Goal: Task Accomplishment & Management: Manage account settings

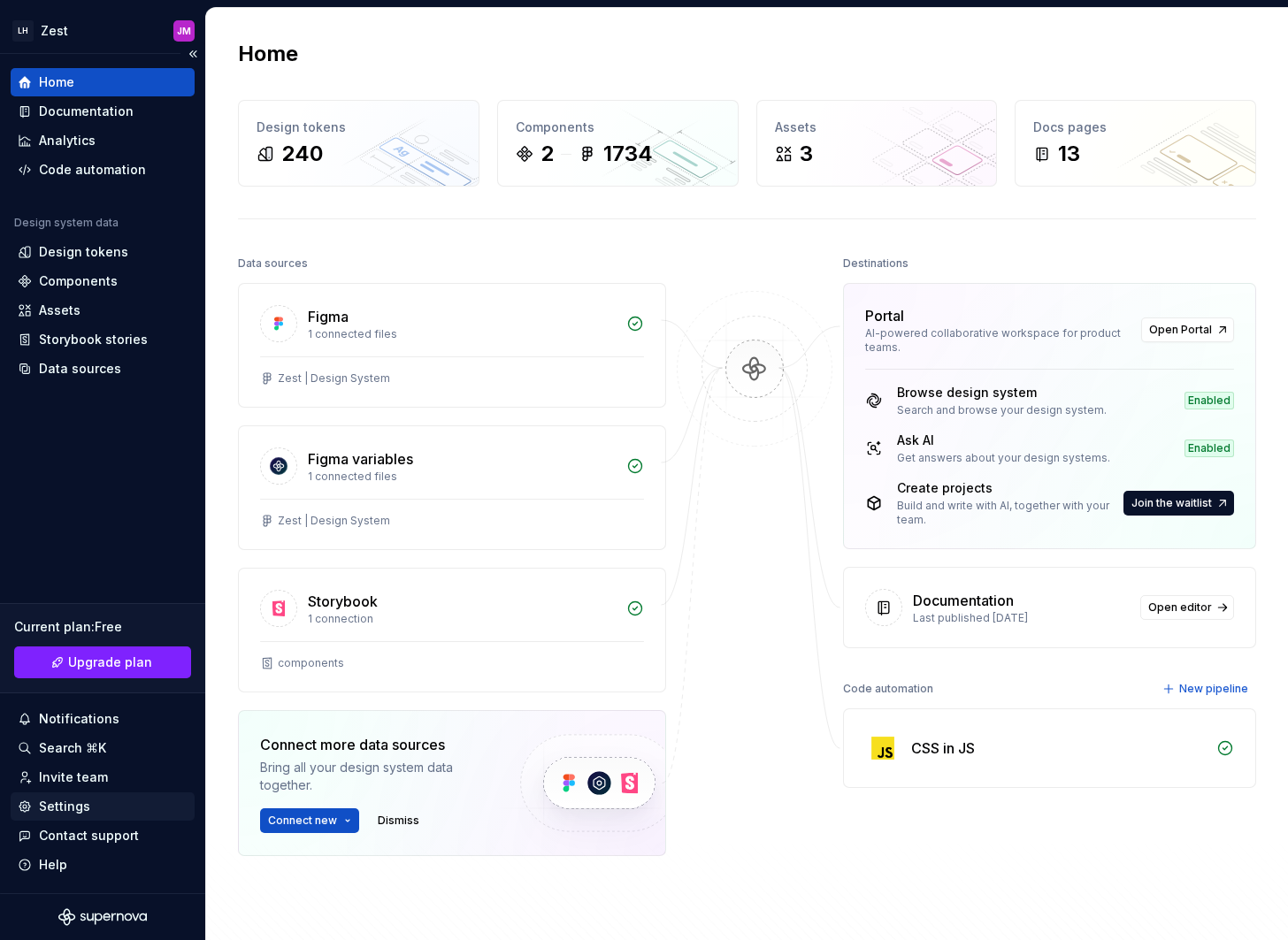
click at [101, 806] on div "Settings" at bounding box center [103, 807] width 170 height 18
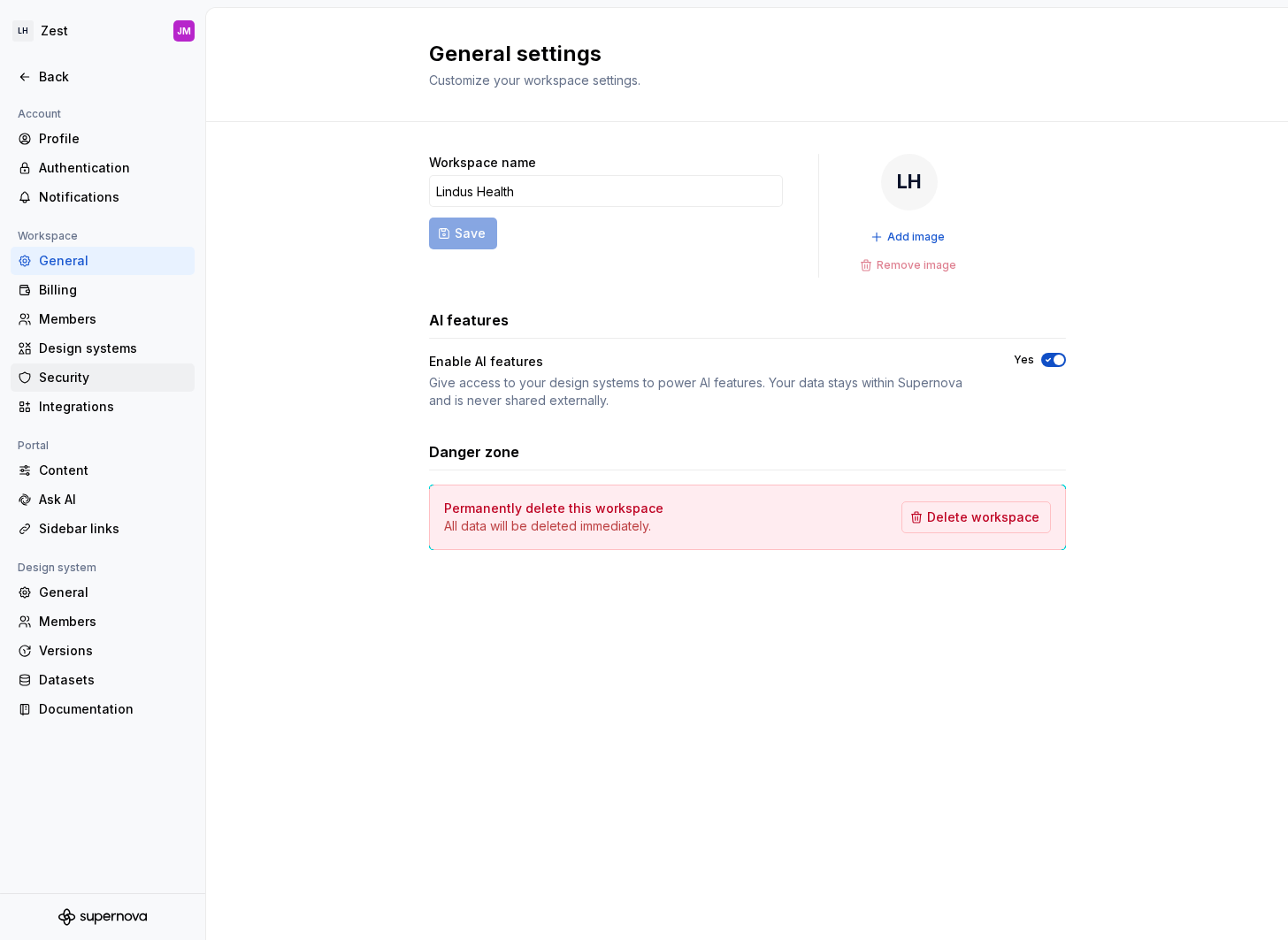
click at [107, 380] on div "Security" at bounding box center [113, 378] width 149 height 18
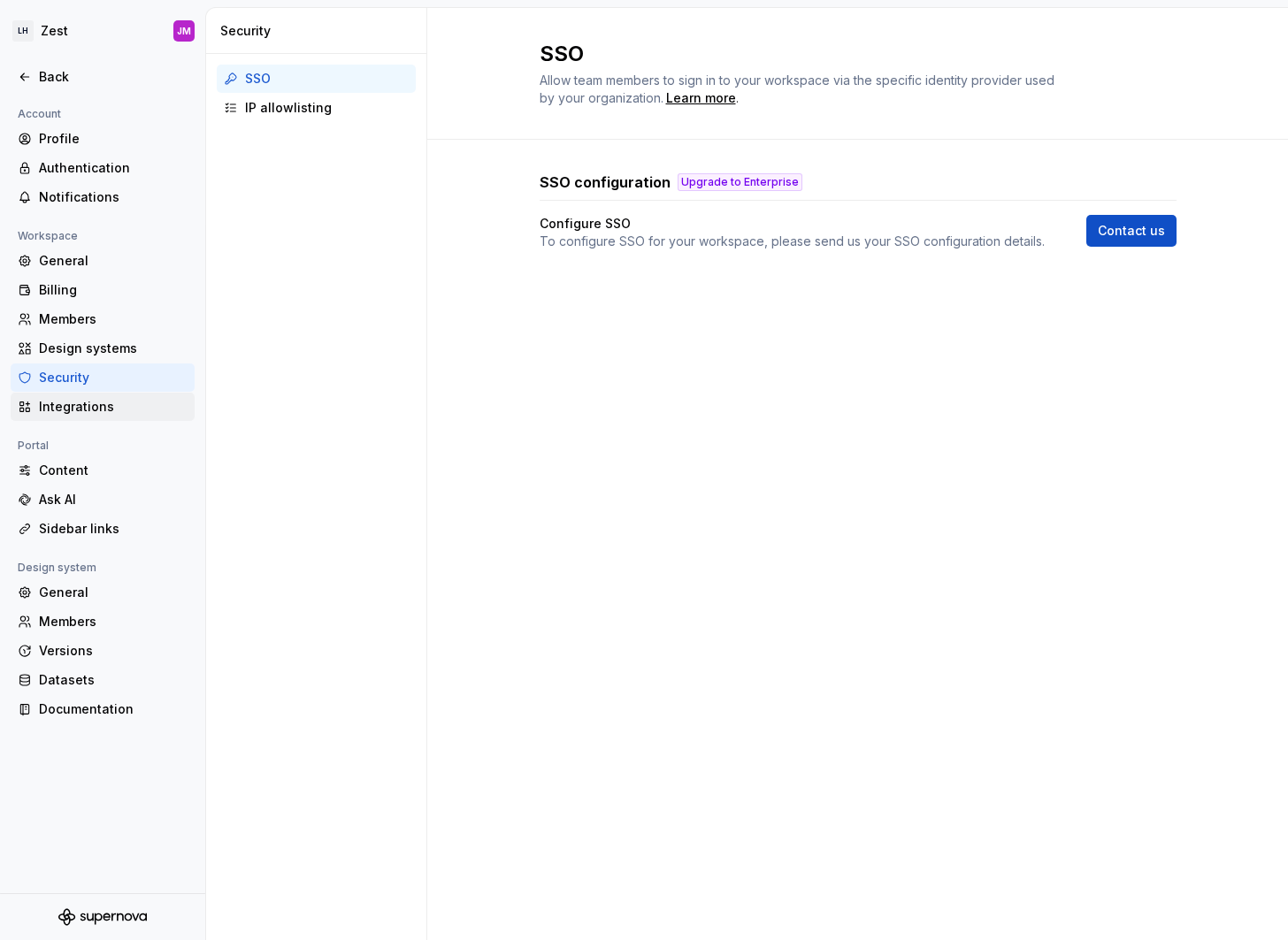
click at [106, 399] on div "Integrations" at bounding box center [113, 407] width 149 height 18
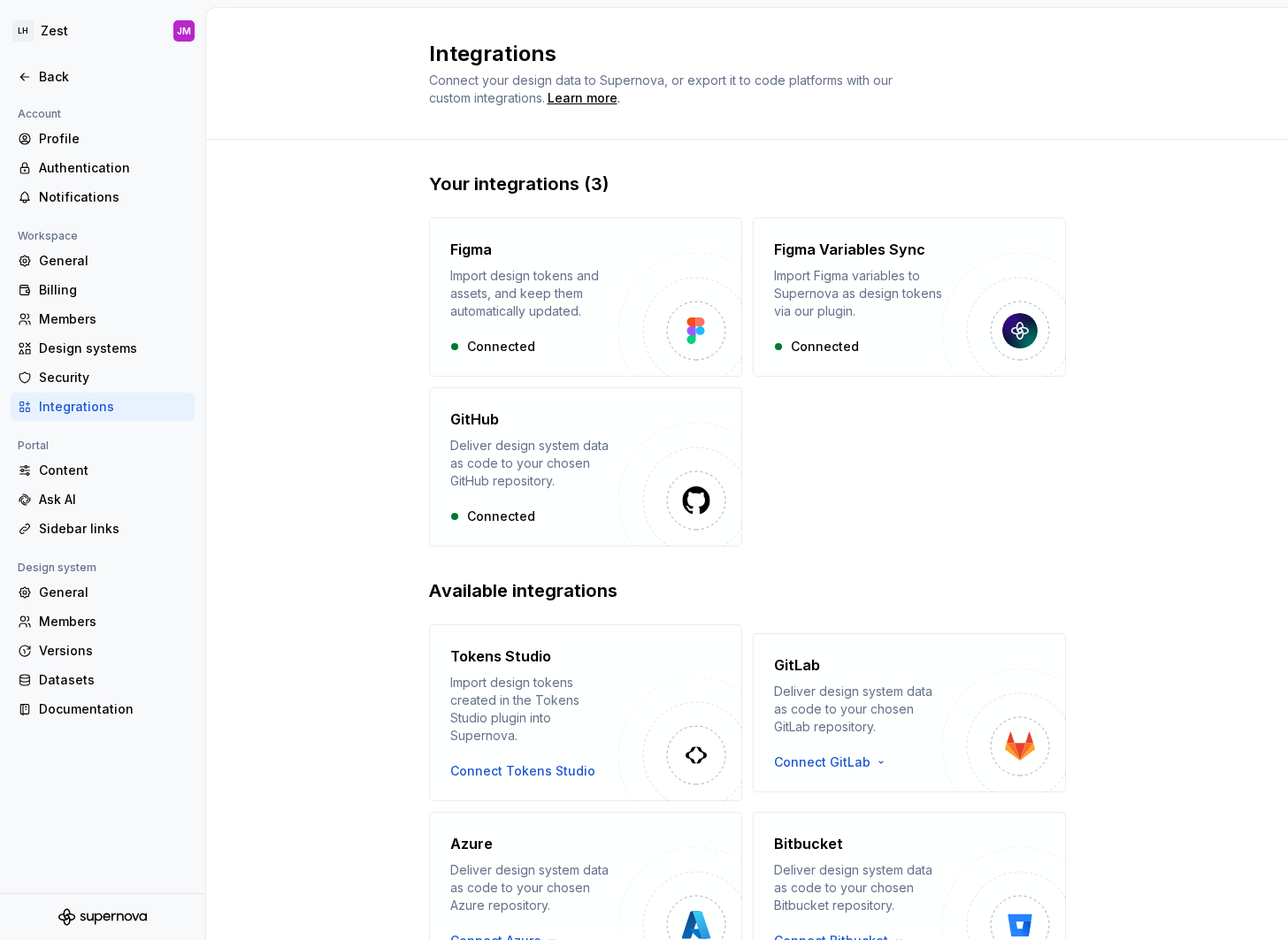
scroll to position [81, 0]
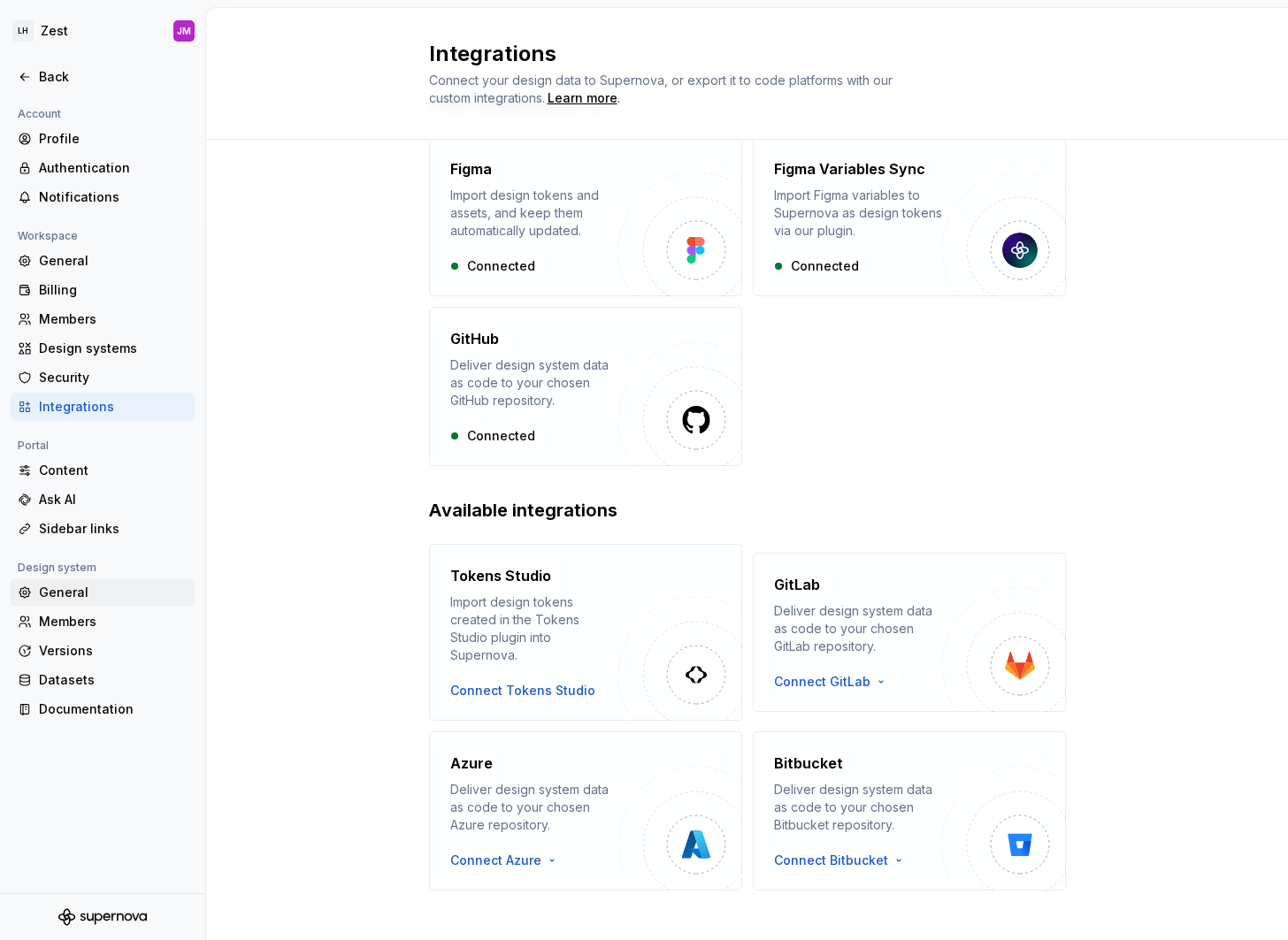
click at [94, 593] on div "General" at bounding box center [113, 593] width 149 height 18
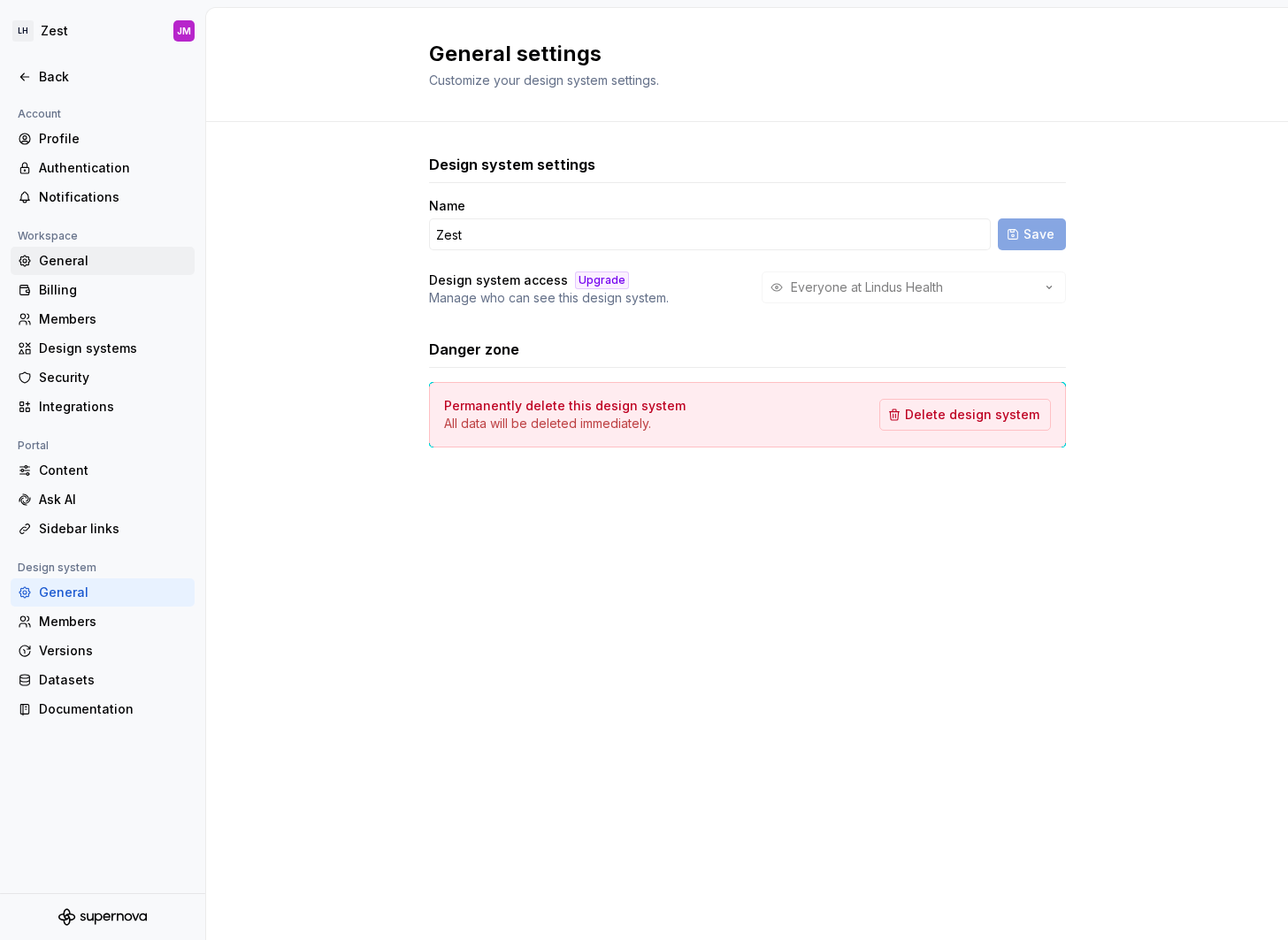
click at [96, 260] on div "General" at bounding box center [113, 261] width 149 height 18
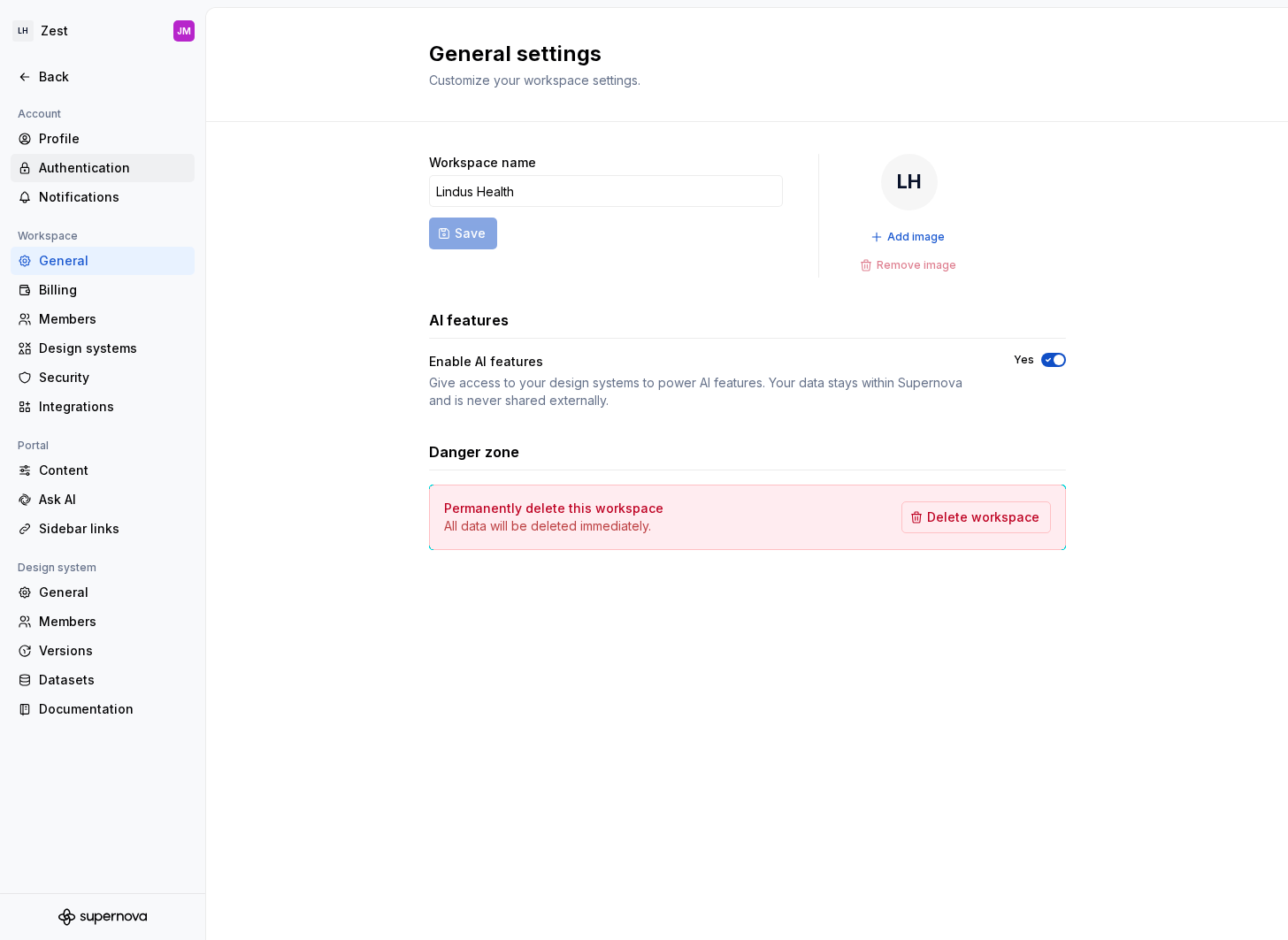
click at [90, 173] on div "Authentication" at bounding box center [113, 169] width 149 height 18
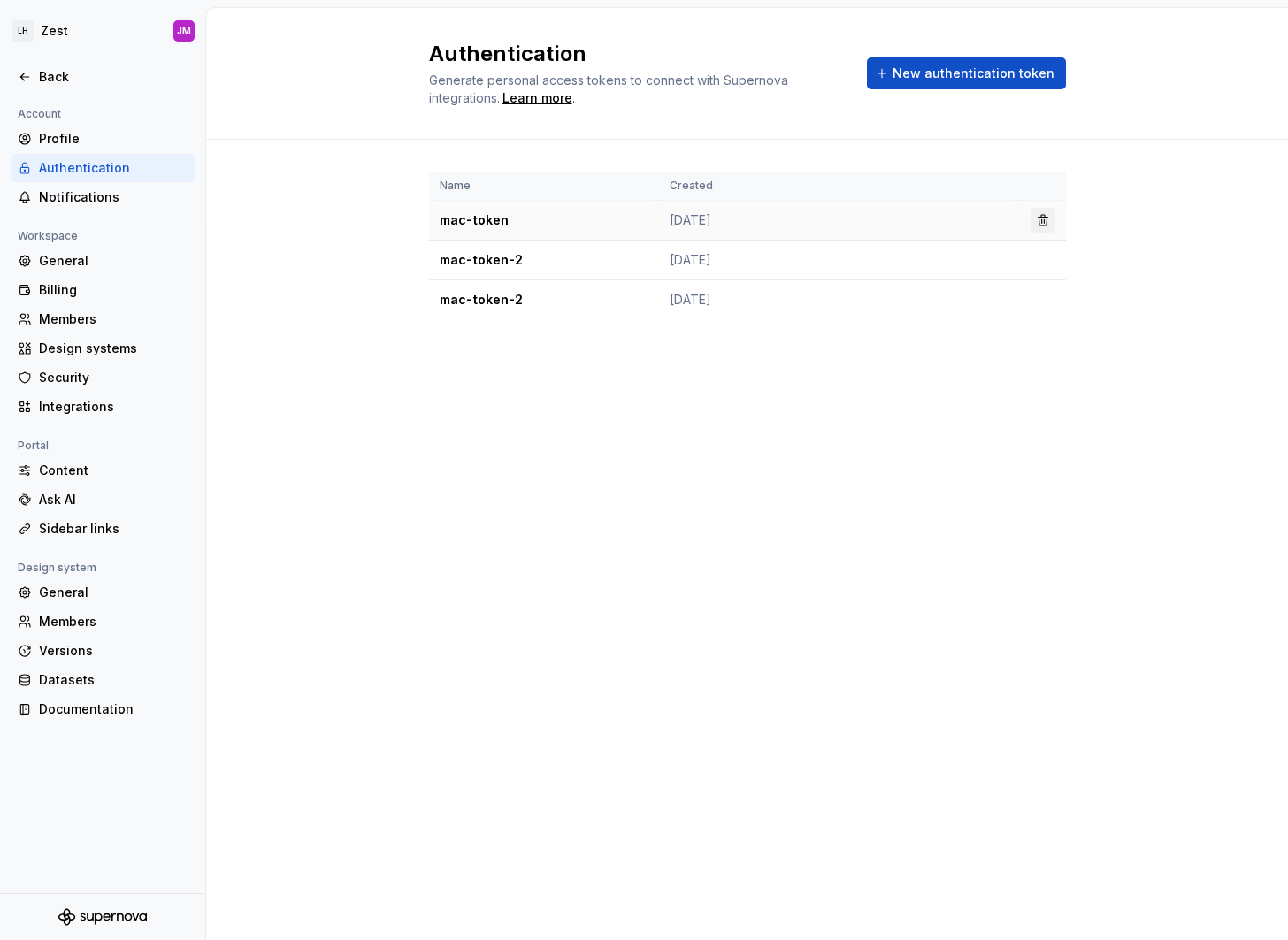
click at [1036, 222] on button "button" at bounding box center [1043, 220] width 25 height 25
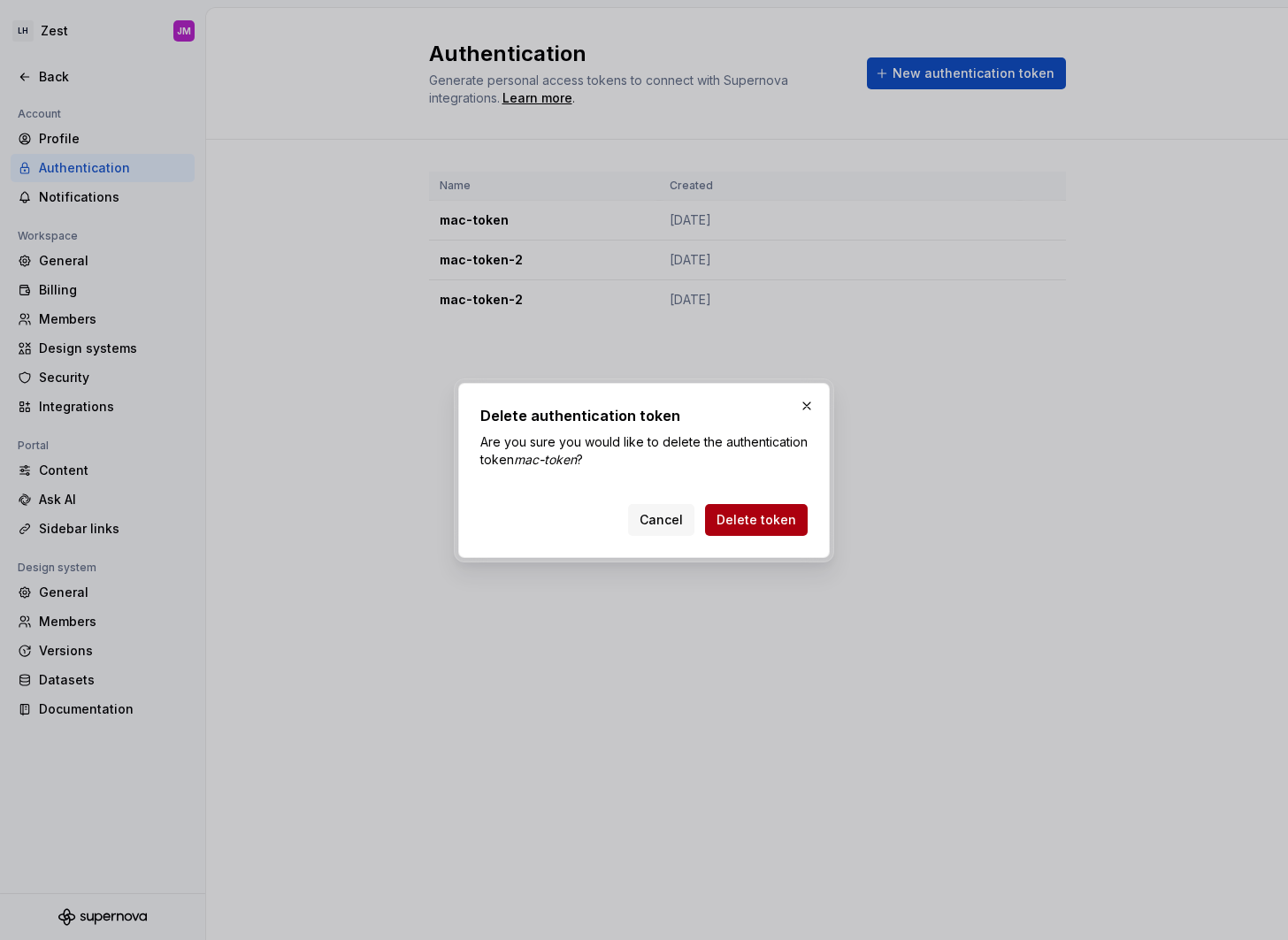
click at [769, 511] on span "Delete token" at bounding box center [756, 520] width 80 height 18
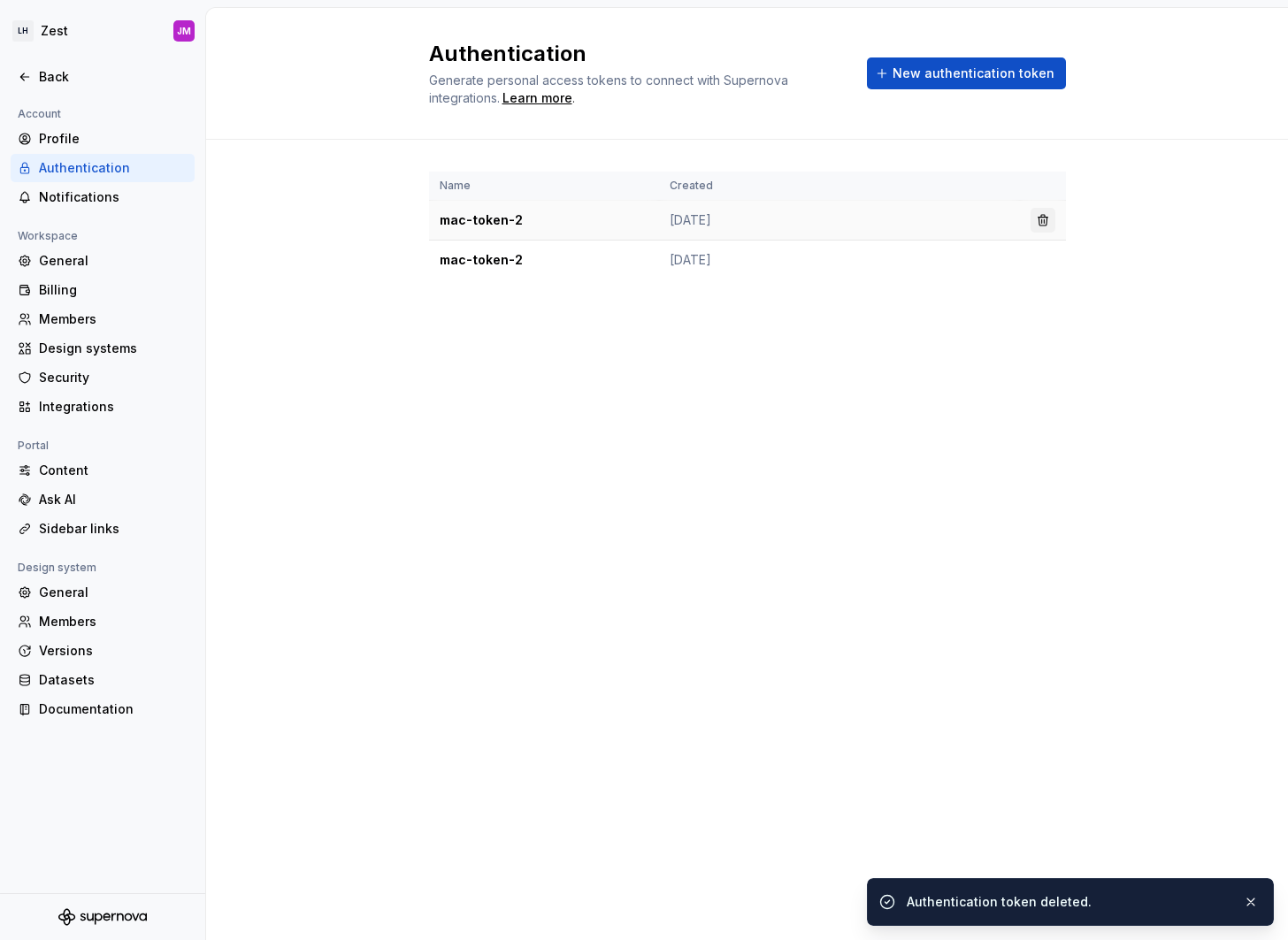
click at [1043, 222] on button "button" at bounding box center [1043, 220] width 25 height 25
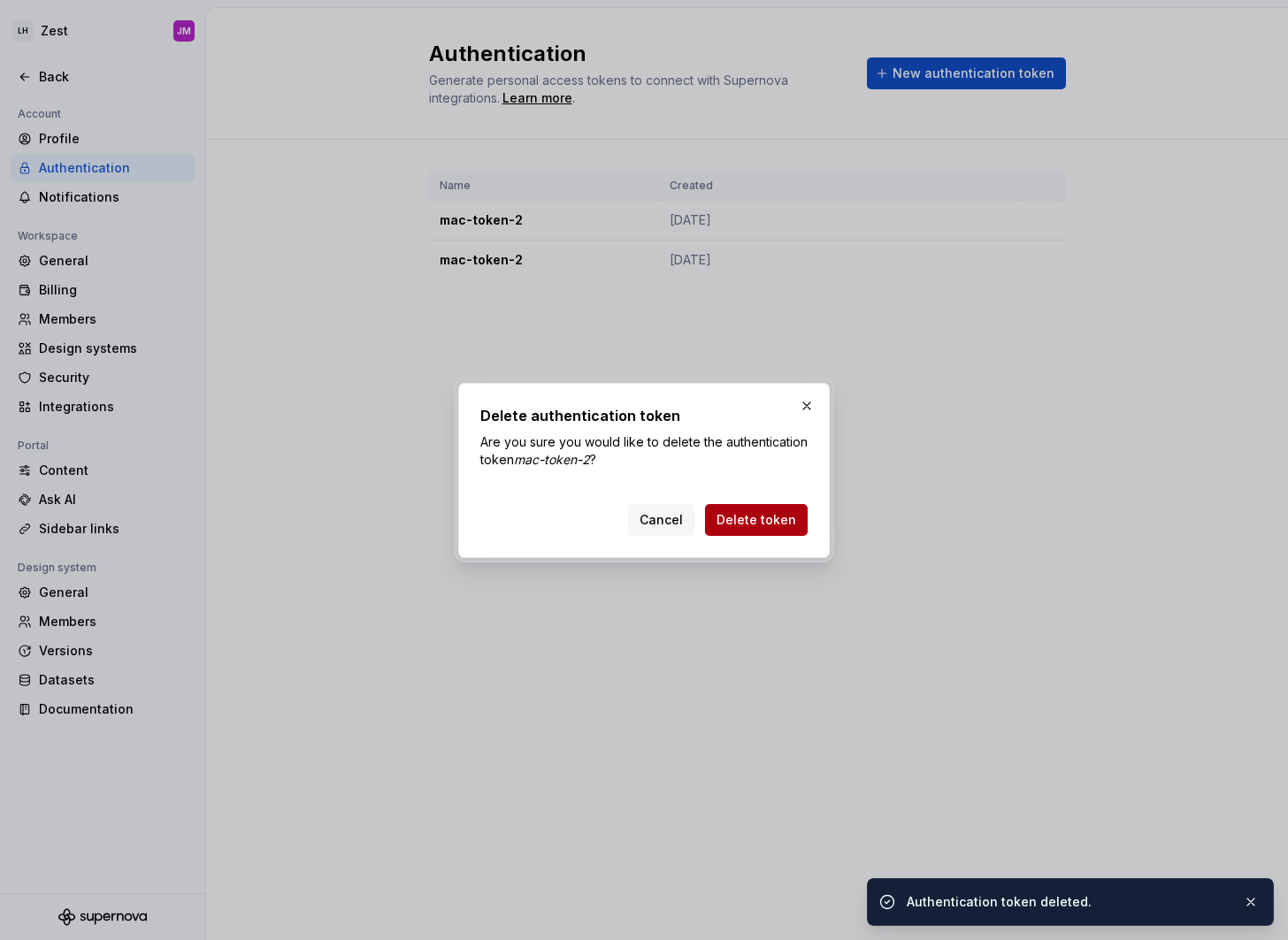
click at [766, 525] on span "Delete token" at bounding box center [756, 520] width 80 height 18
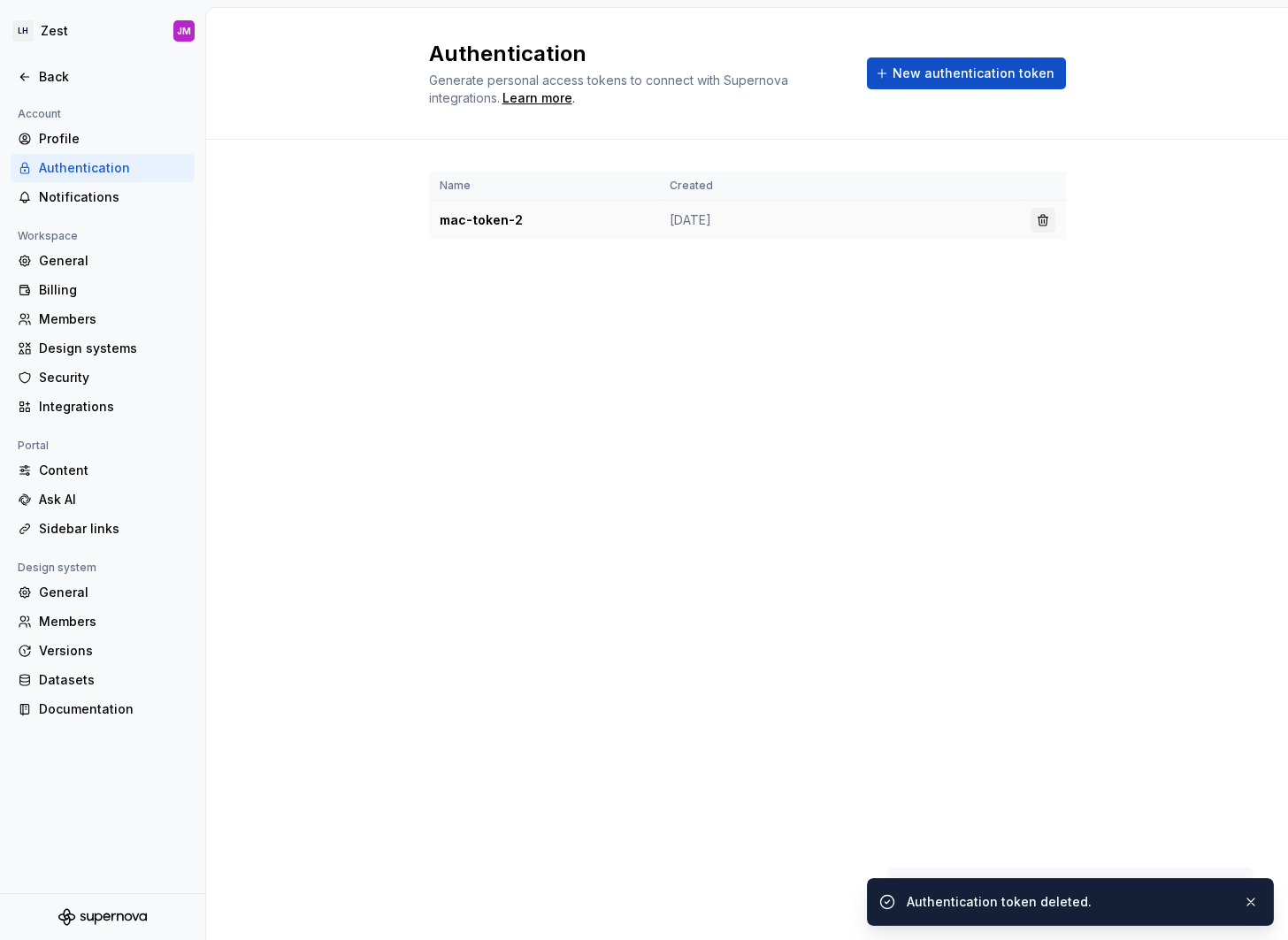
click at [1038, 223] on button "button" at bounding box center [1043, 220] width 25 height 25
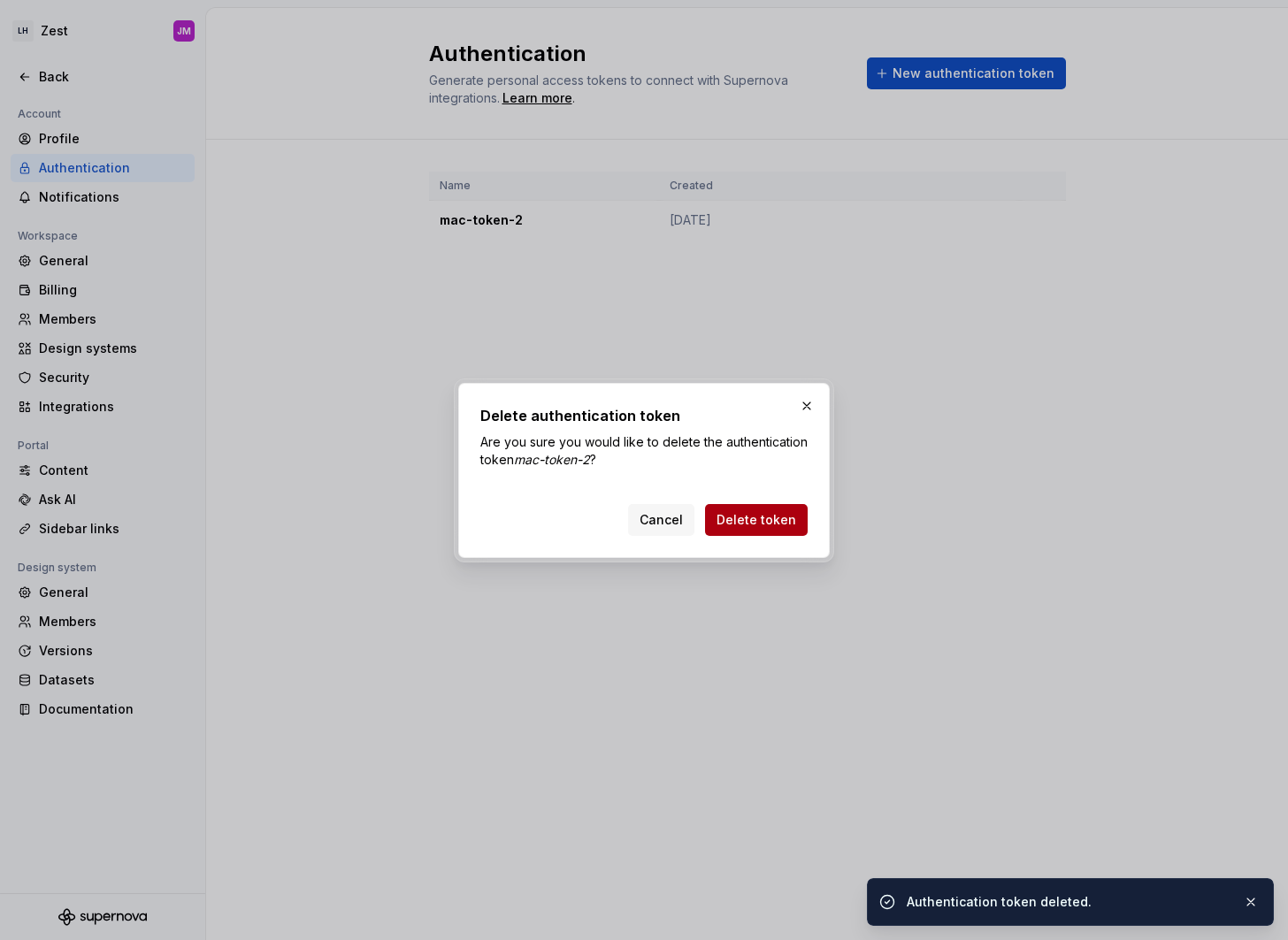
click at [750, 519] on span "Delete token" at bounding box center [756, 520] width 80 height 18
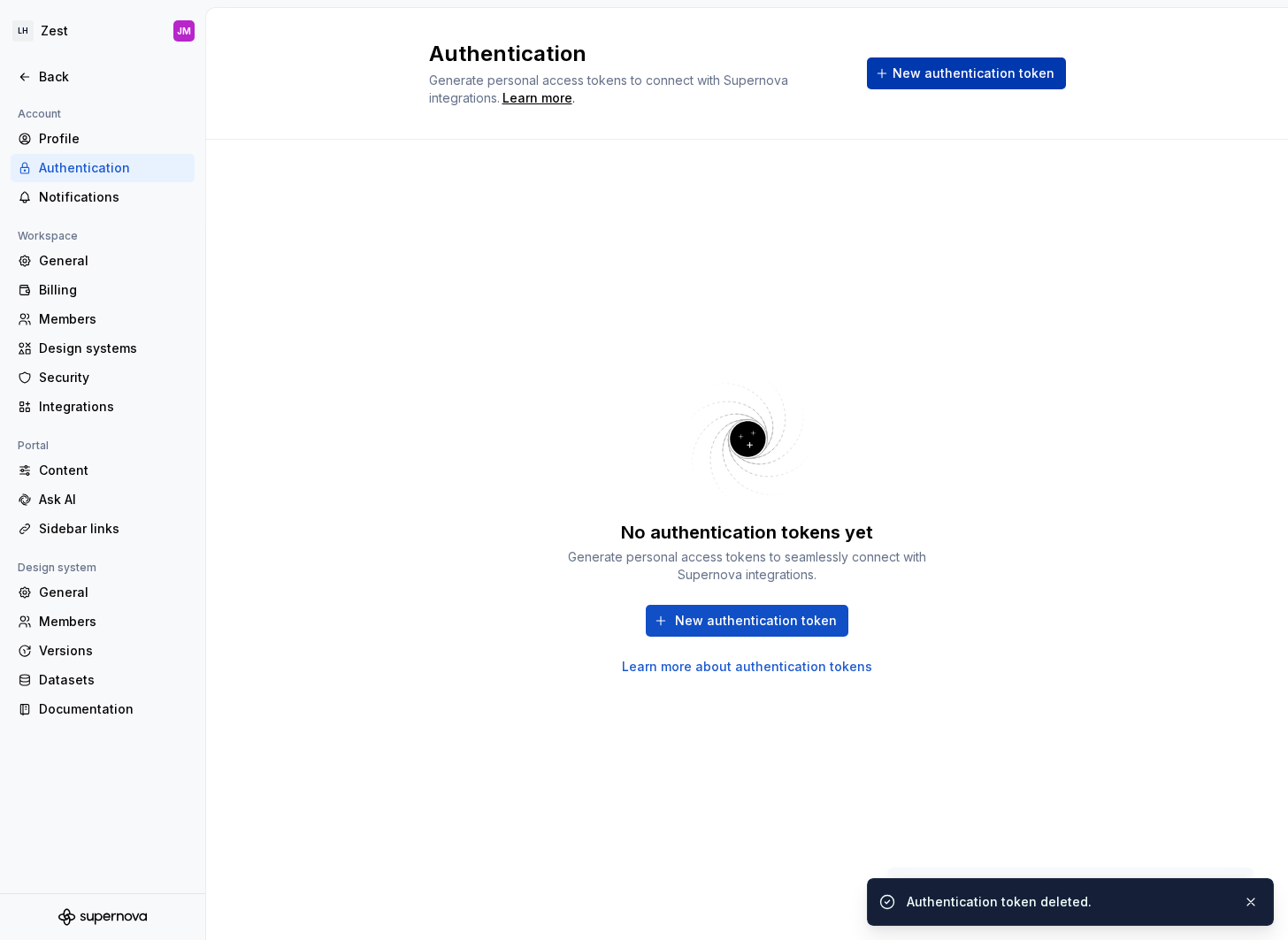
click at [994, 69] on span "New authentication token" at bounding box center [973, 74] width 162 height 18
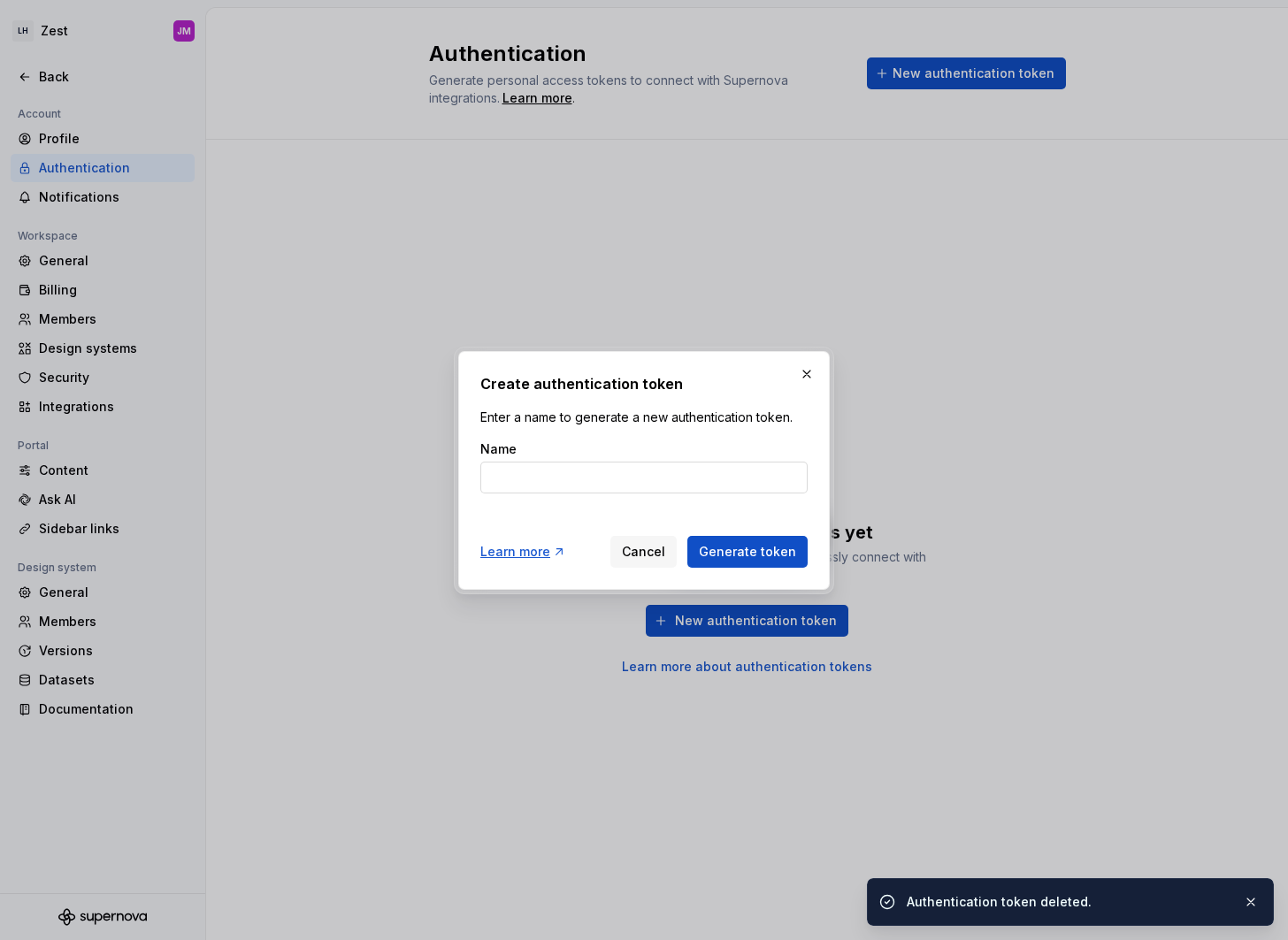
click at [603, 487] on input "Name" at bounding box center [644, 478] width 327 height 32
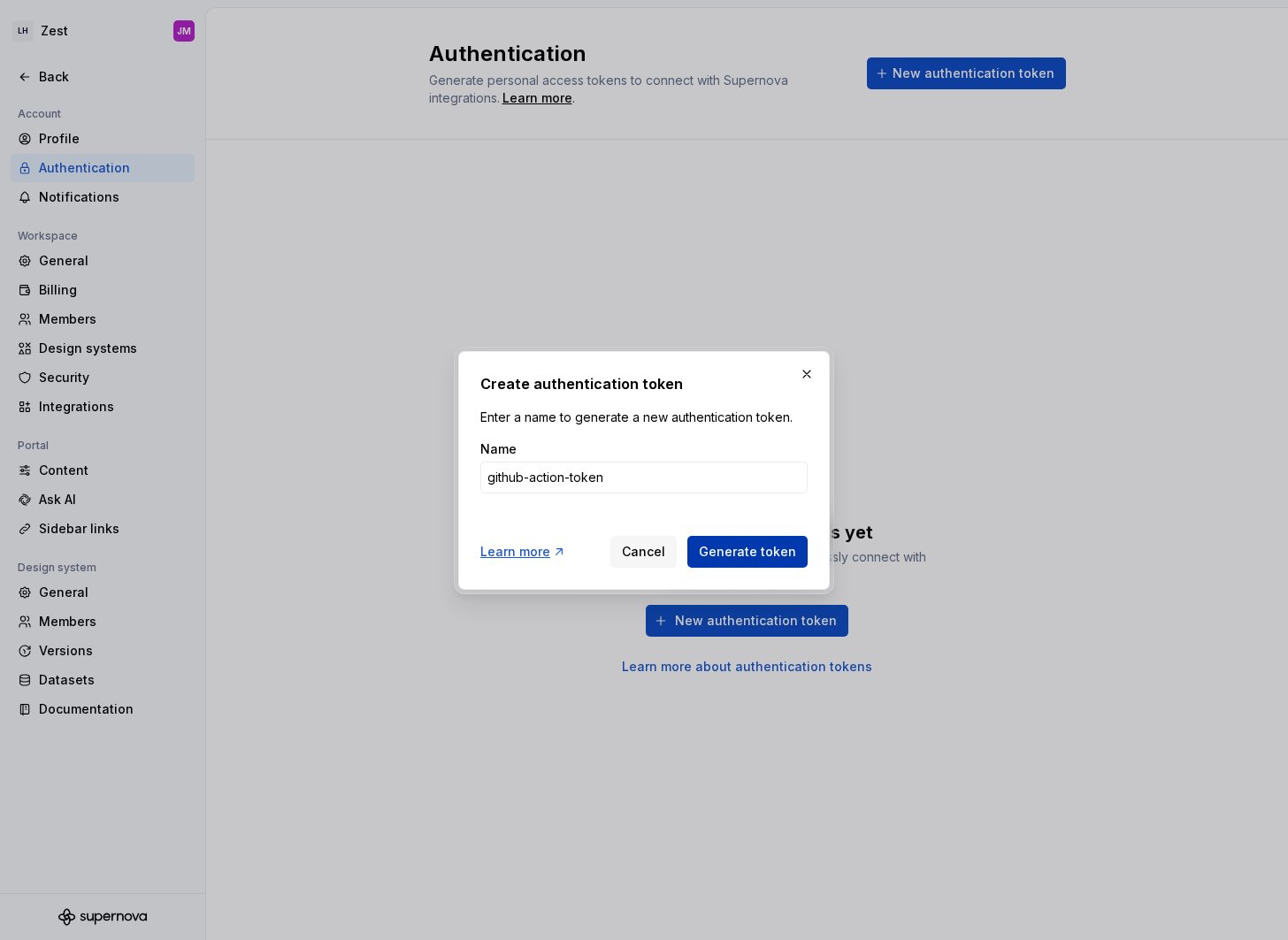
type input "github-action-token"
click at [712, 546] on span "Generate token" at bounding box center [747, 552] width 98 height 18
click at [748, 548] on span "Generate token" at bounding box center [747, 552] width 98 height 18
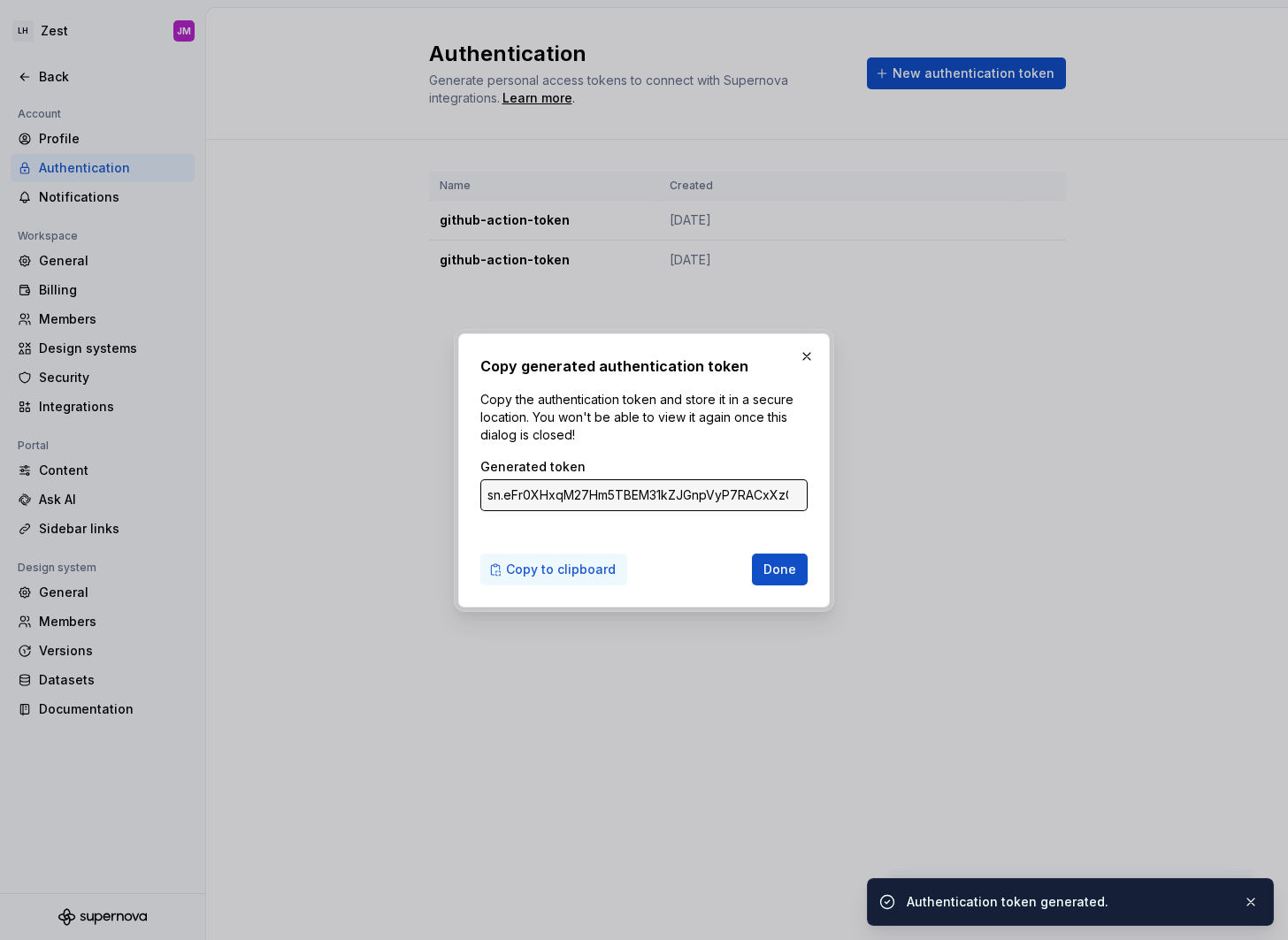
click at [586, 573] on span "Copy to clipboard" at bounding box center [561, 570] width 110 height 18
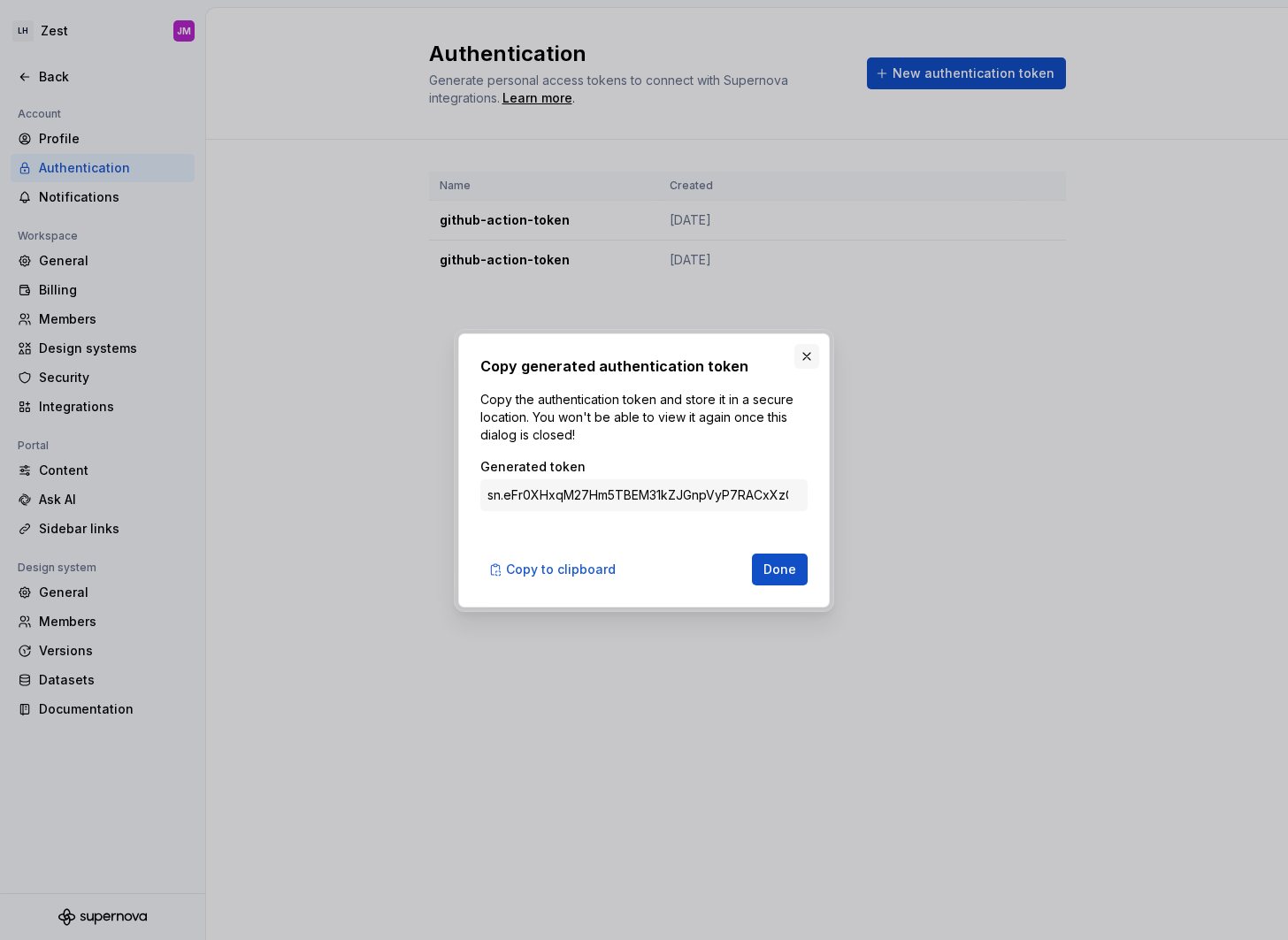
click at [812, 356] on button "button" at bounding box center [806, 356] width 25 height 25
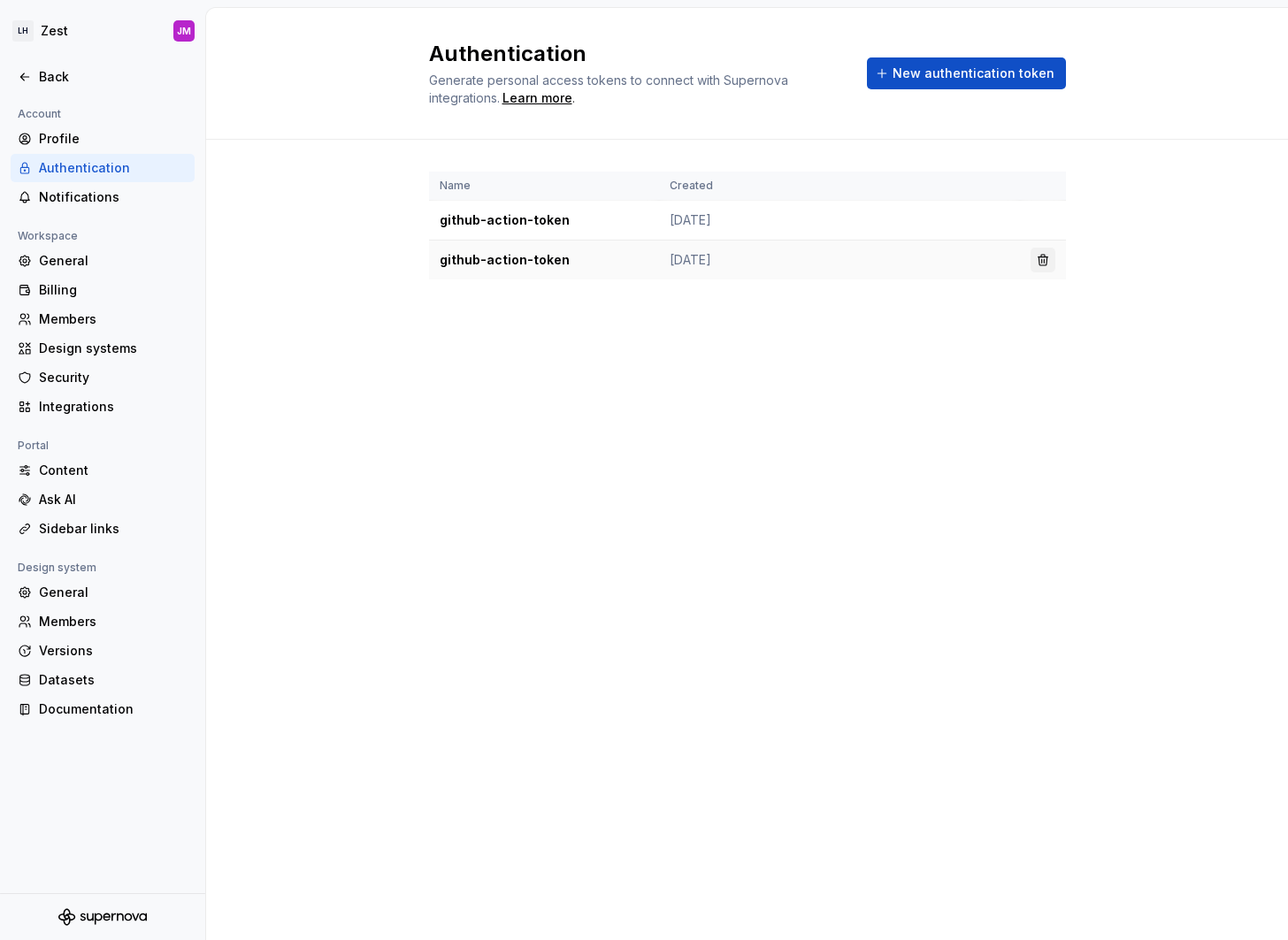
click at [1048, 261] on button "button" at bounding box center [1043, 259] width 25 height 25
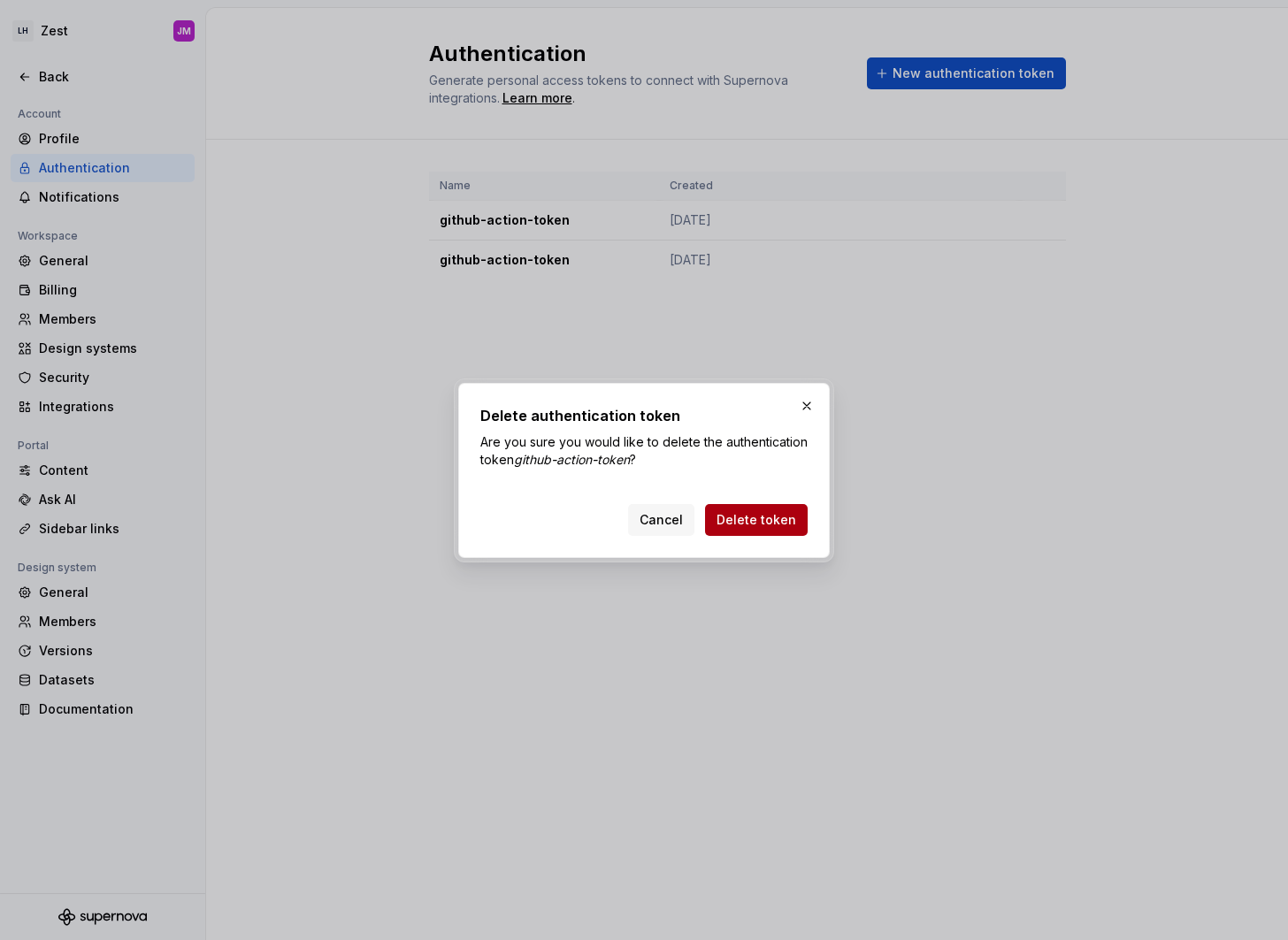
click at [743, 522] on span "Delete token" at bounding box center [756, 520] width 80 height 18
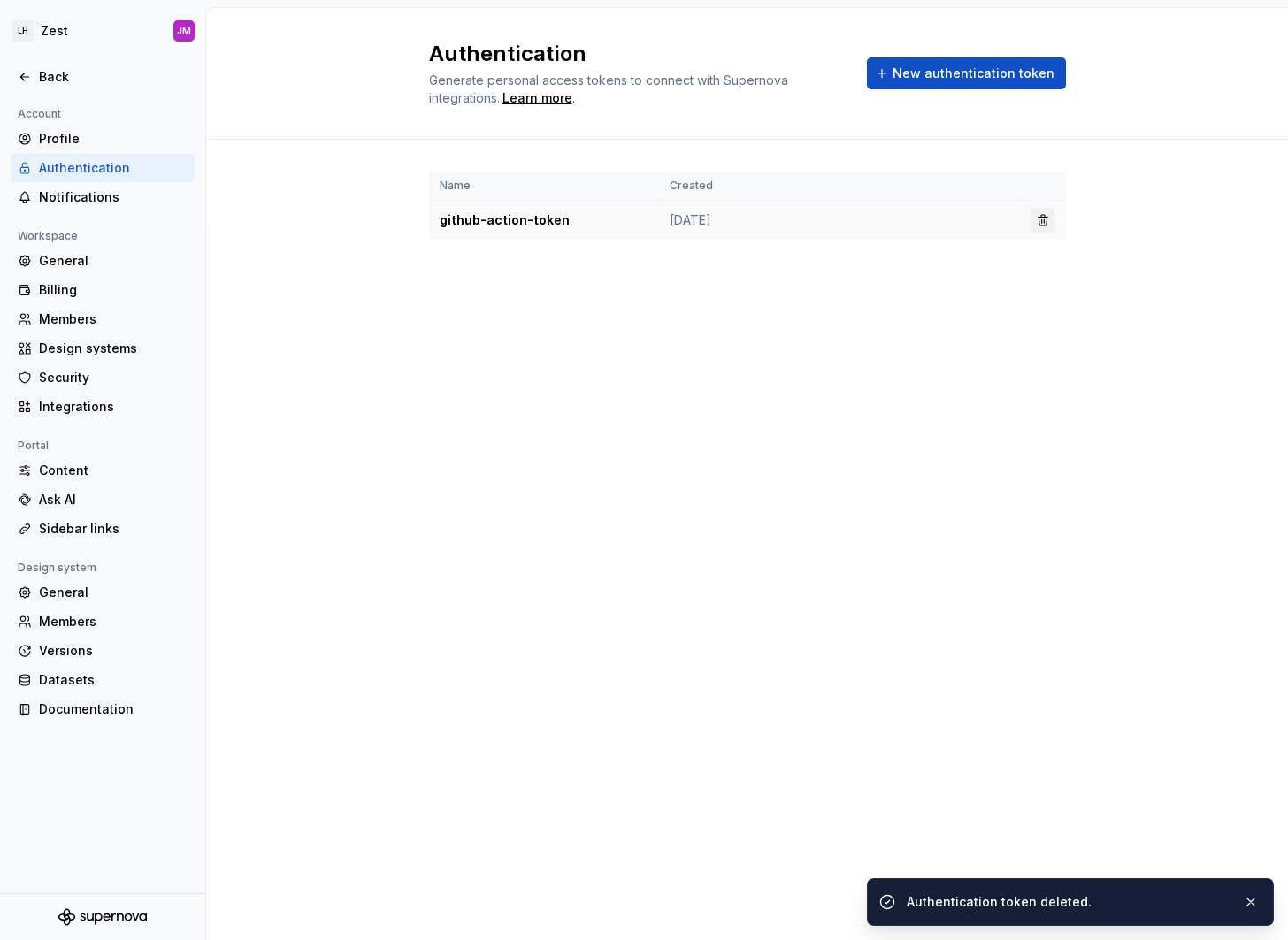
click at [1041, 209] on button "button" at bounding box center [1043, 220] width 25 height 25
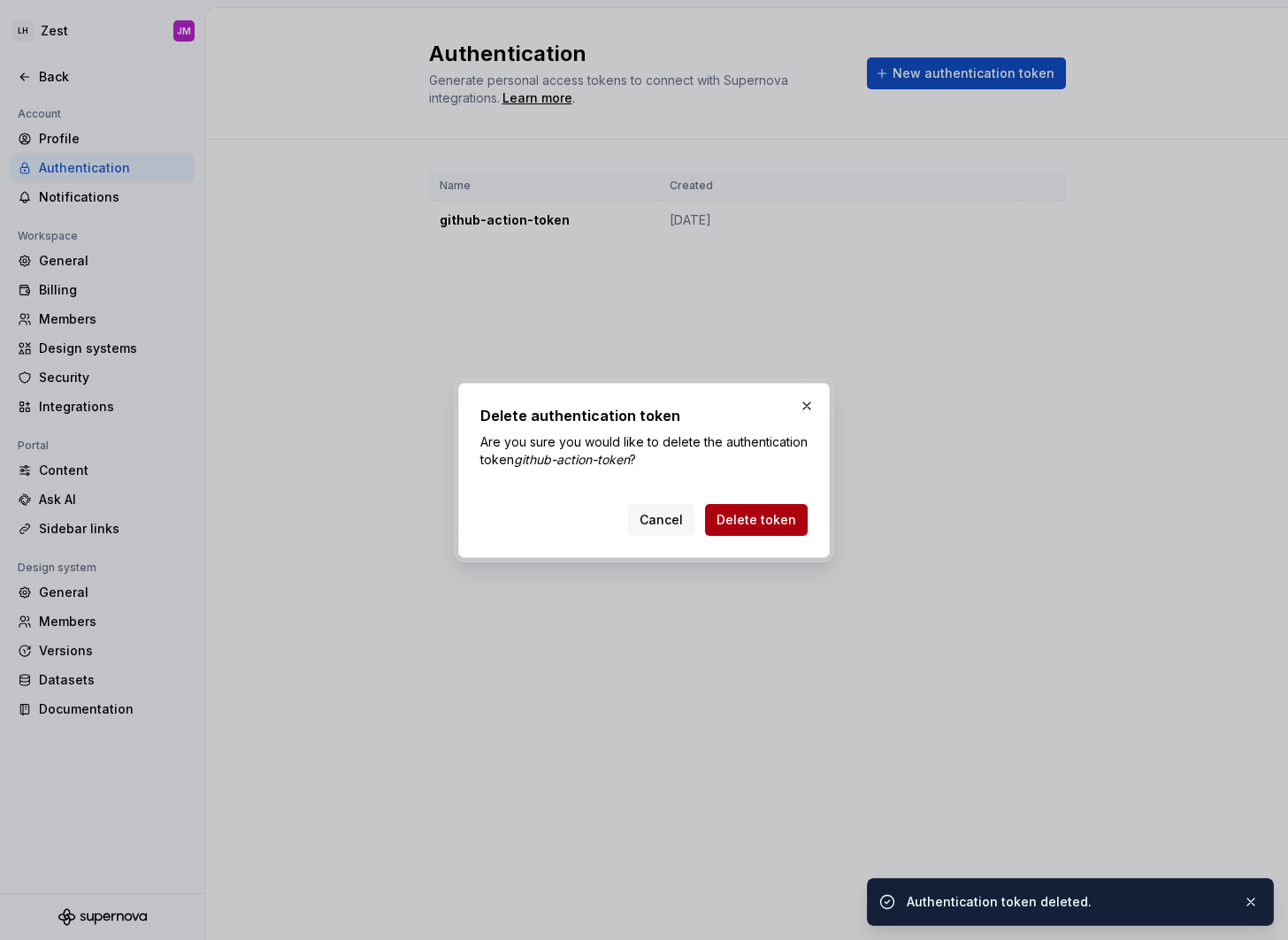
click at [770, 523] on span "Delete token" at bounding box center [756, 520] width 80 height 18
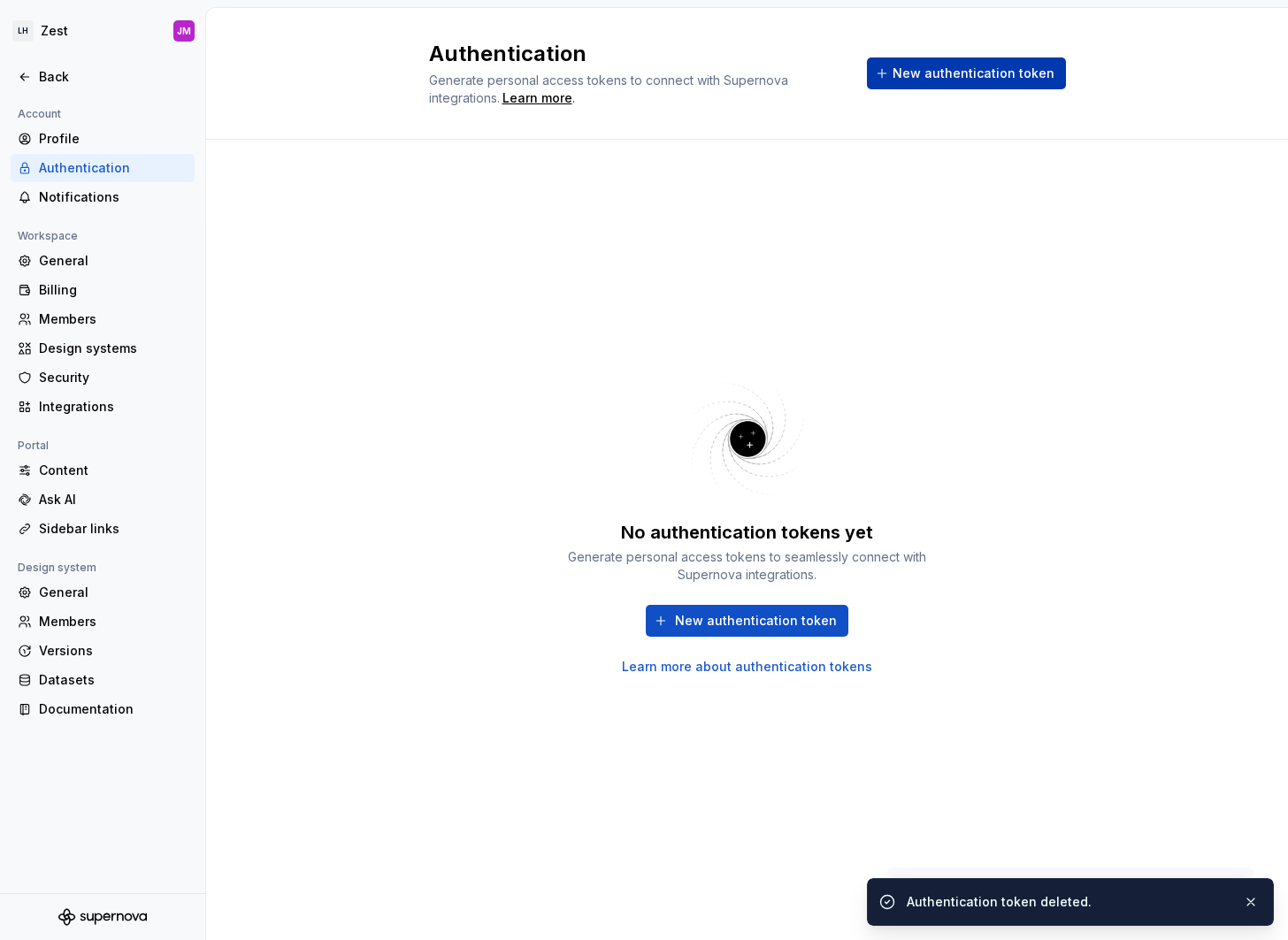
click at [988, 65] on span "New authentication token" at bounding box center [973, 74] width 162 height 18
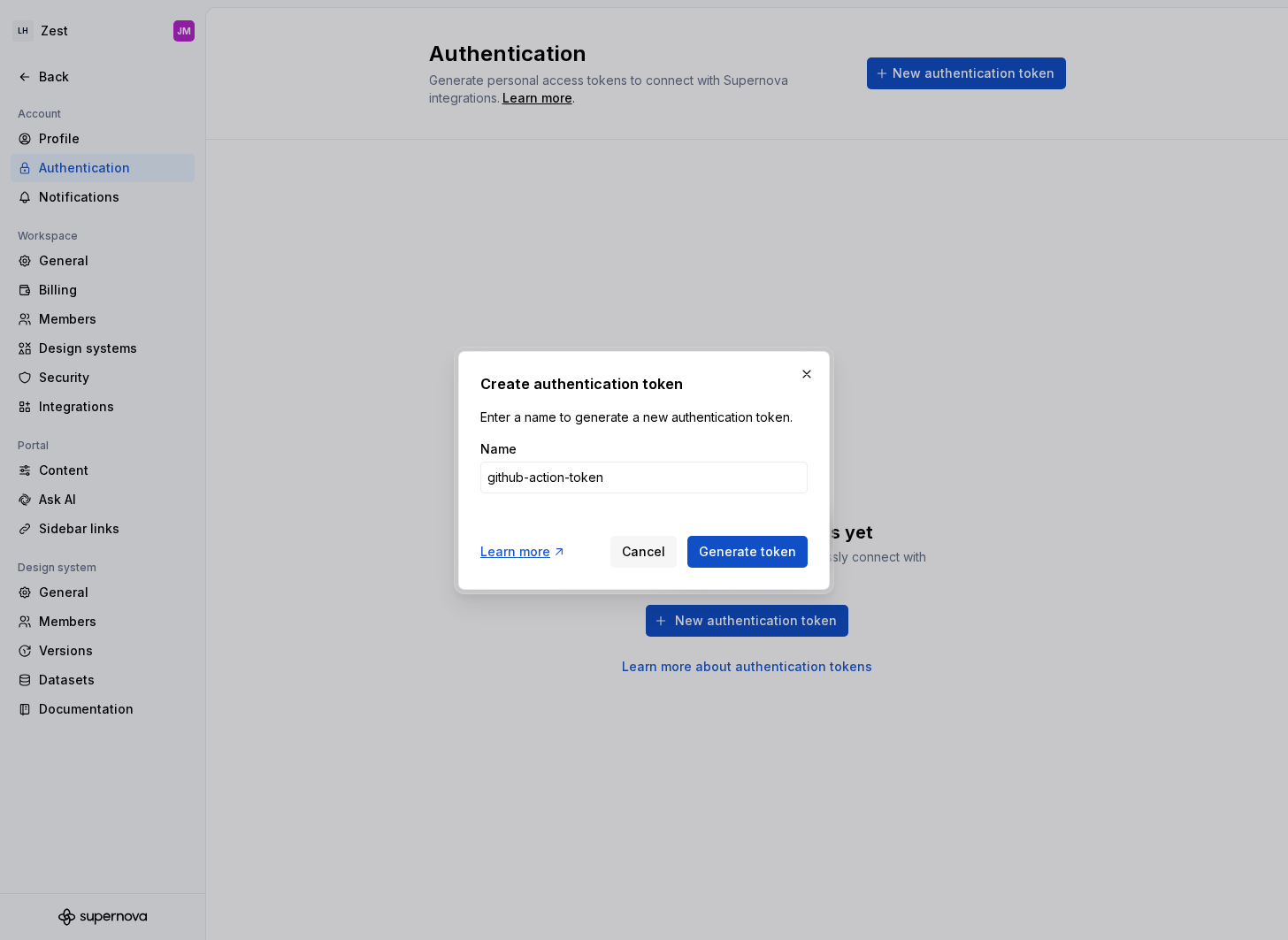
type input "github-action-token"
click at [687, 536] on button "Generate token" at bounding box center [747, 552] width 121 height 32
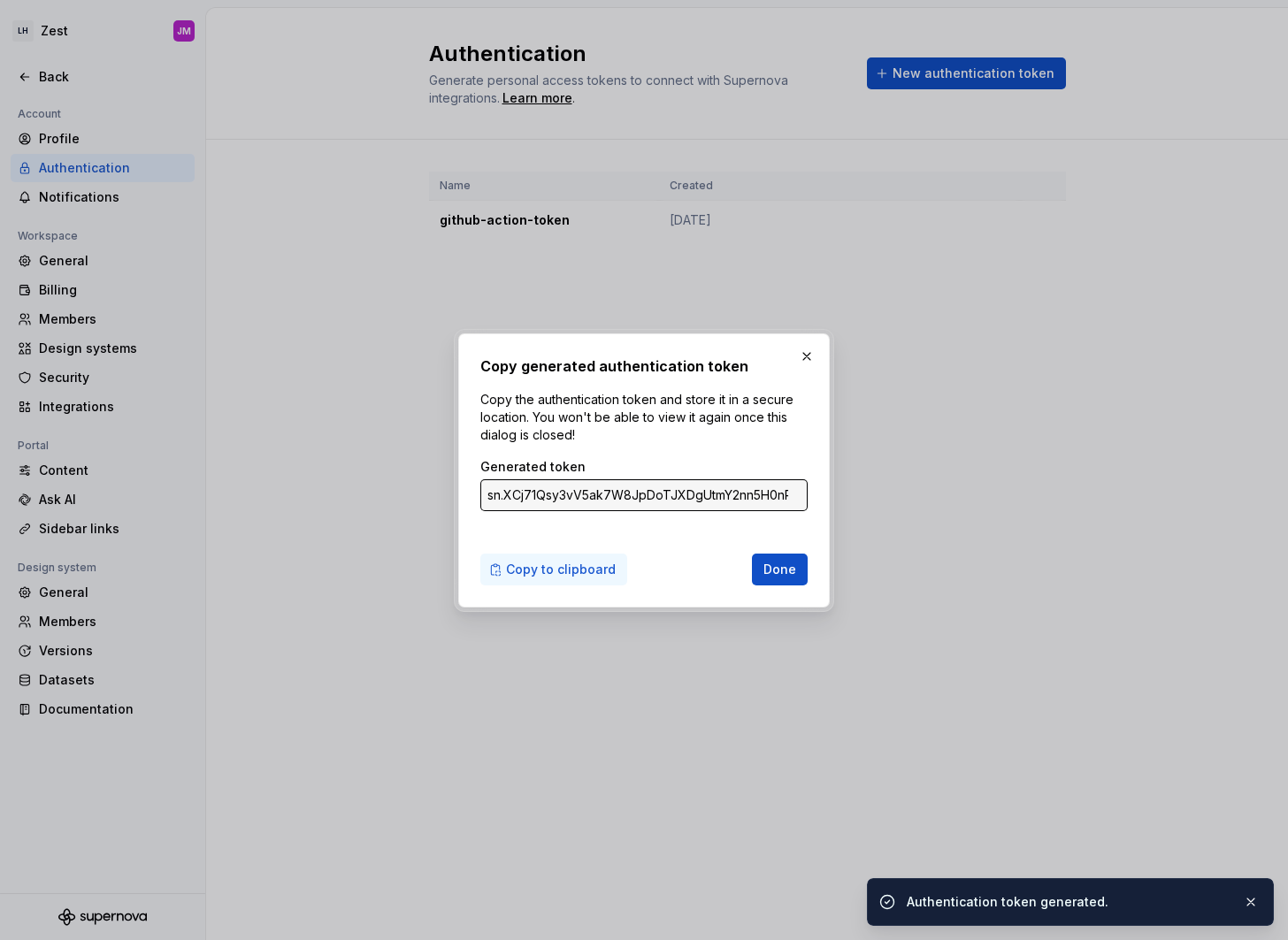
click at [526, 568] on span "Copy to clipboard" at bounding box center [561, 570] width 110 height 18
click at [782, 570] on span "Done" at bounding box center [779, 570] width 33 height 18
